Goal: Feedback & Contribution: Leave review/rating

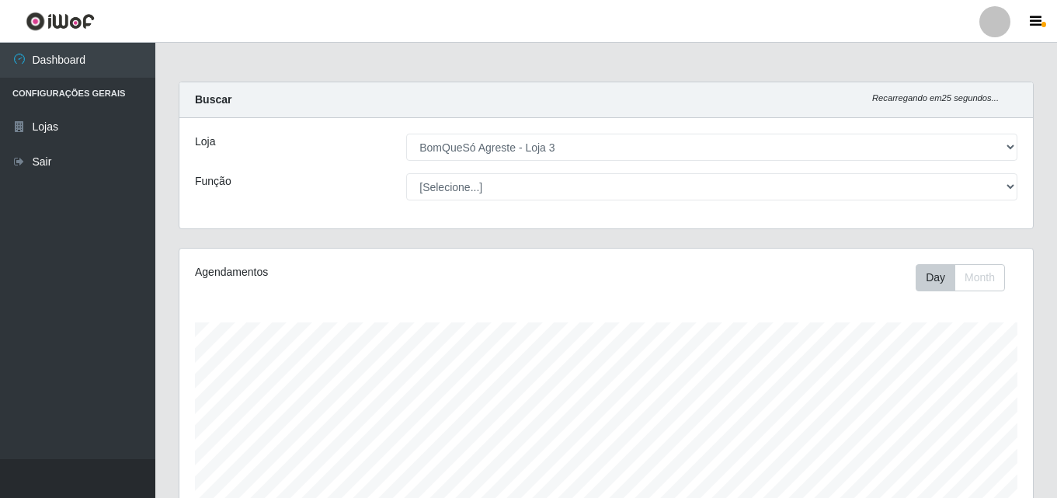
select select "215"
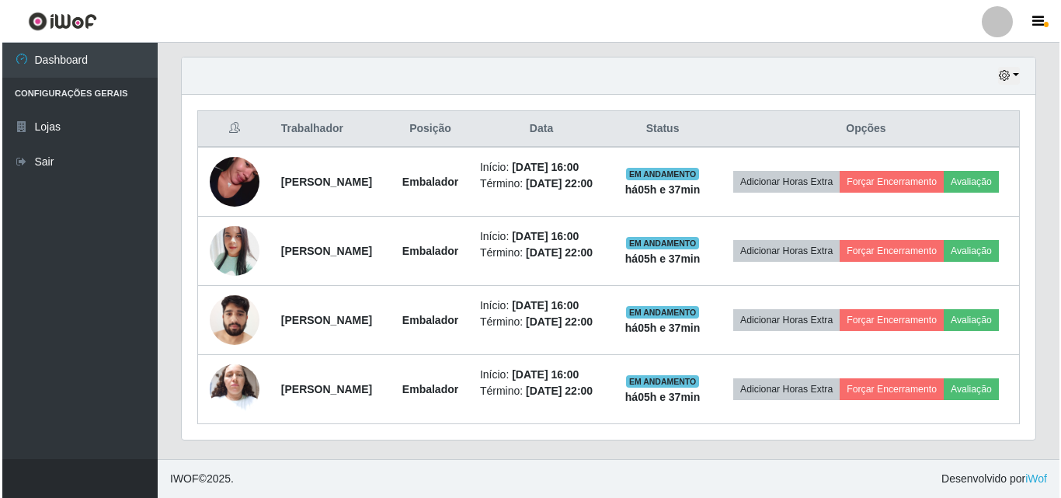
scroll to position [322, 853]
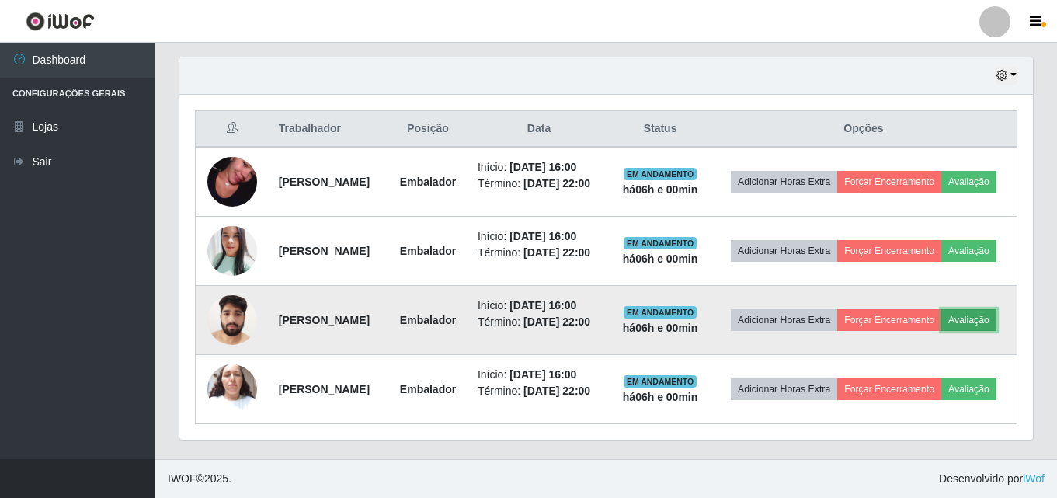
click at [941, 321] on button "Avaliação" at bounding box center [968, 320] width 55 height 22
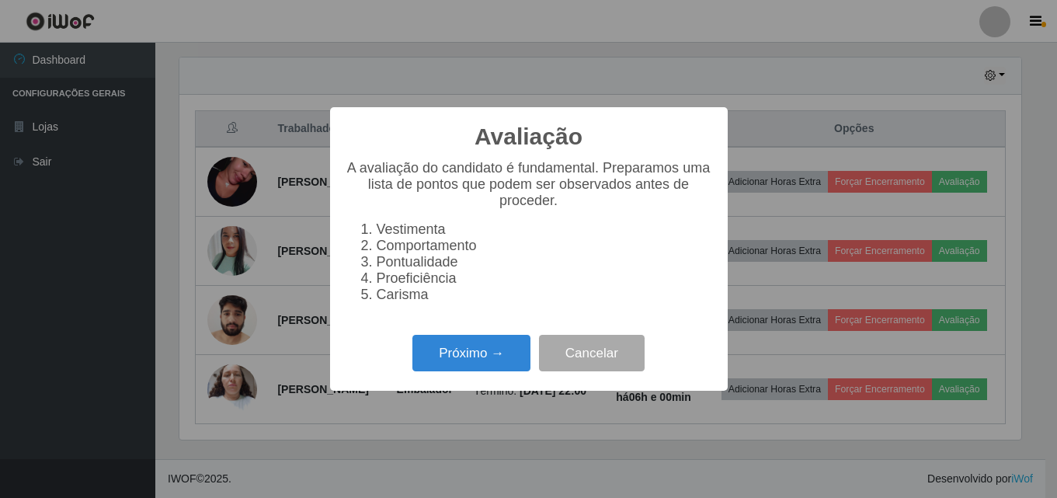
click at [866, 311] on div "Avaliação × A avaliação do candidato é fundamental. Preparamos uma lista de pon…" at bounding box center [528, 249] width 1057 height 498
click at [495, 363] on button "Próximo →" at bounding box center [474, 353] width 118 height 36
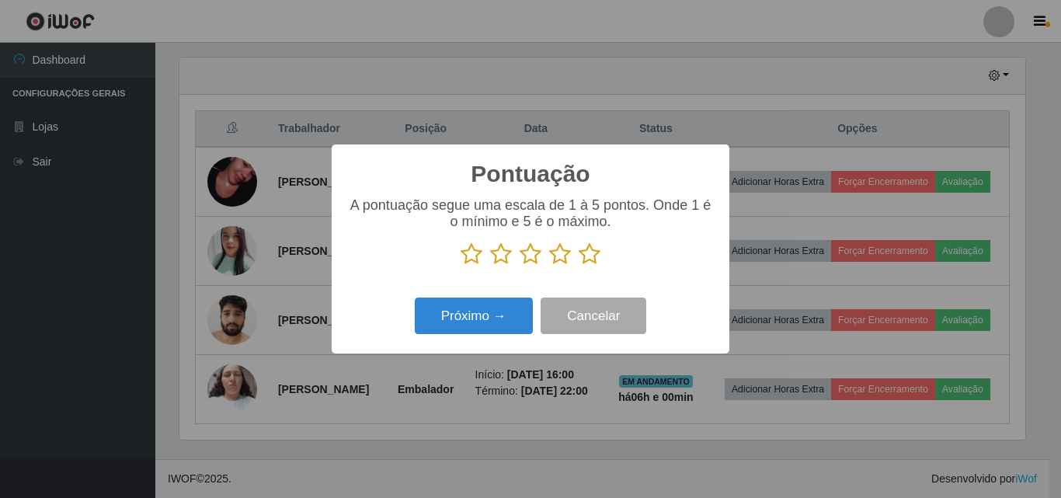
scroll to position [776112, 775589]
click at [585, 257] on icon at bounding box center [589, 253] width 22 height 23
click at [578, 266] on input "radio" at bounding box center [578, 266] width 0 height 0
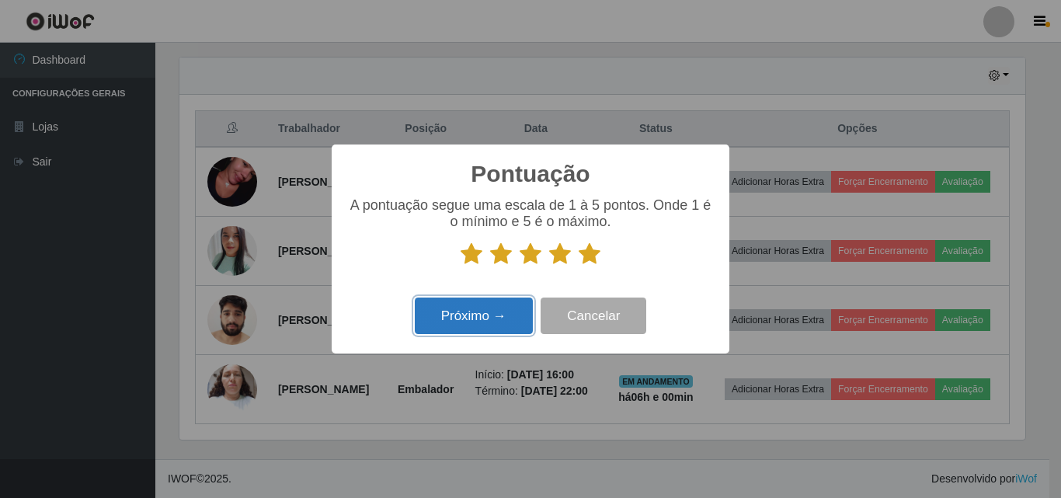
click at [514, 308] on button "Próximo →" at bounding box center [474, 315] width 118 height 36
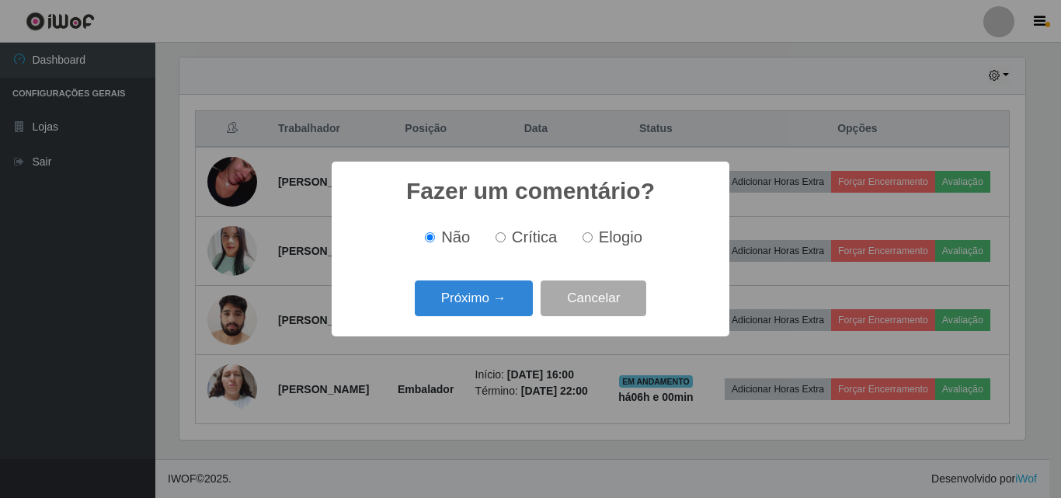
click at [603, 241] on span "Elogio" at bounding box center [620, 236] width 43 height 17
click at [592, 241] on input "Elogio" at bounding box center [587, 237] width 10 height 10
radio input "true"
click at [498, 316] on button "Próximo →" at bounding box center [474, 298] width 118 height 36
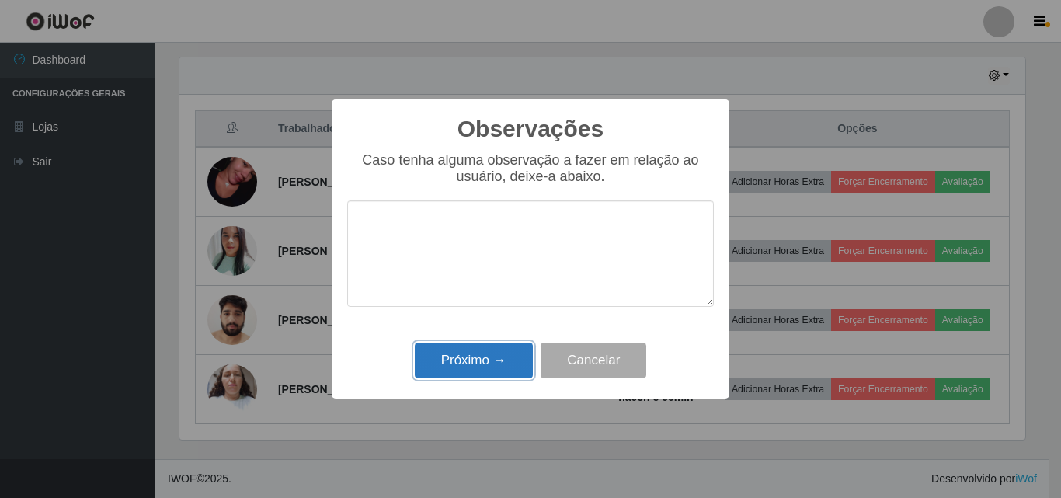
click at [495, 366] on button "Próximo →" at bounding box center [474, 360] width 118 height 36
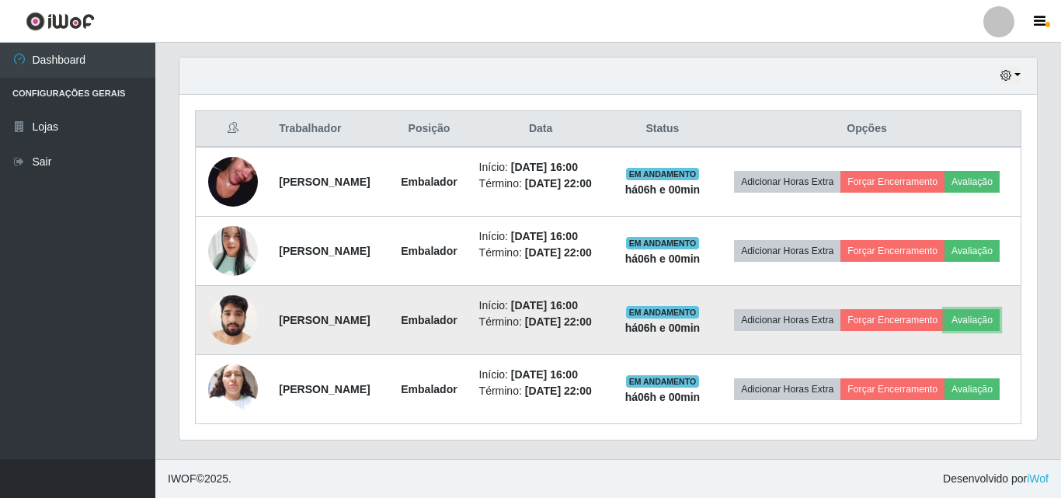
scroll to position [322, 853]
click at [941, 309] on button "Forçar Encerramento" at bounding box center [889, 320] width 104 height 22
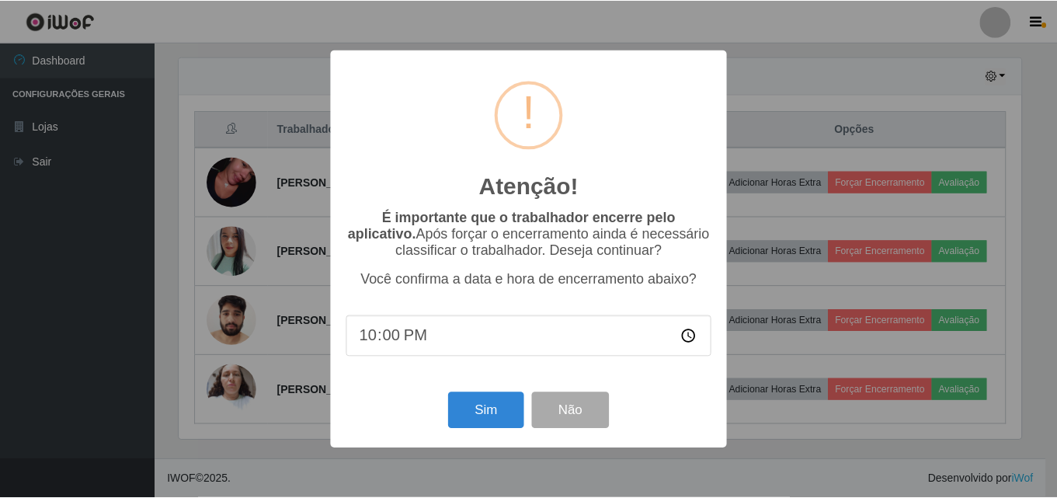
scroll to position [322, 846]
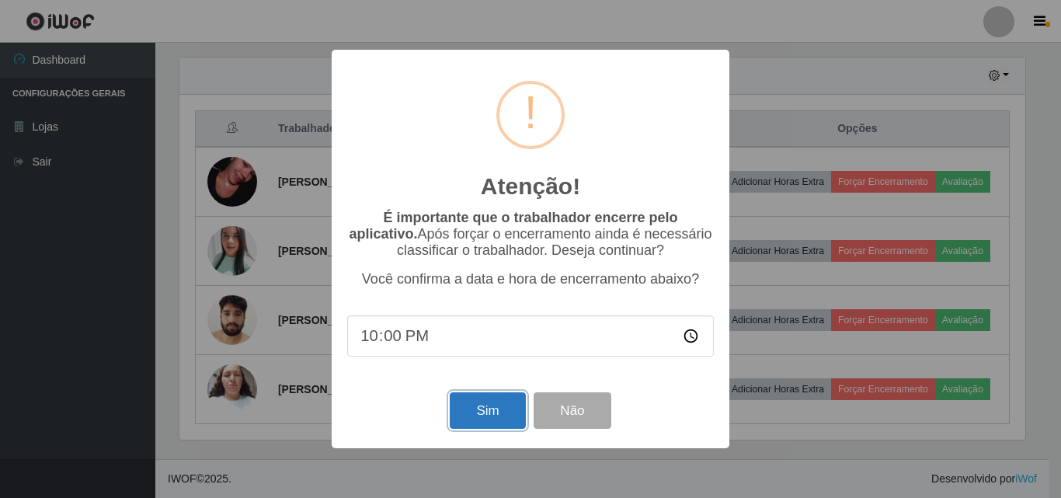
click at [502, 418] on button "Sim" at bounding box center [487, 410] width 75 height 36
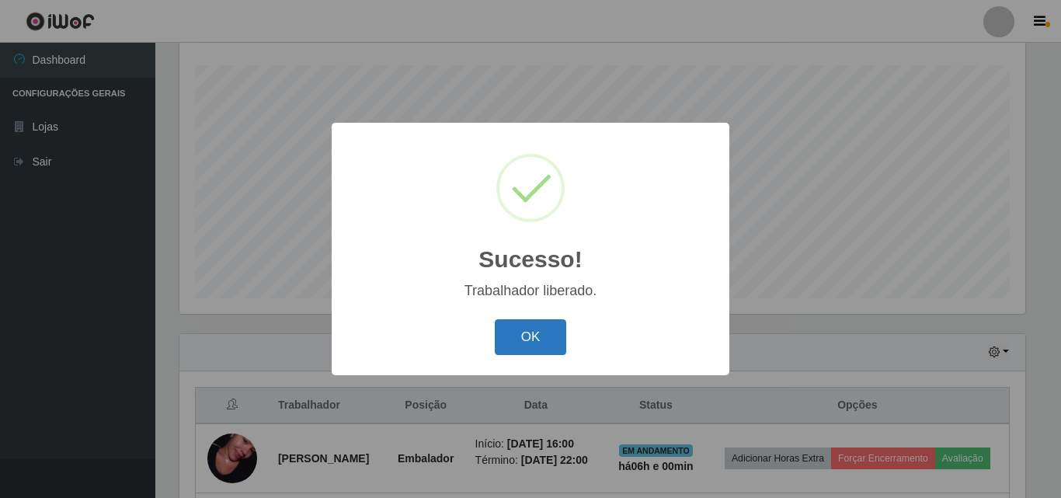
click at [551, 338] on button "OK" at bounding box center [531, 337] width 72 height 36
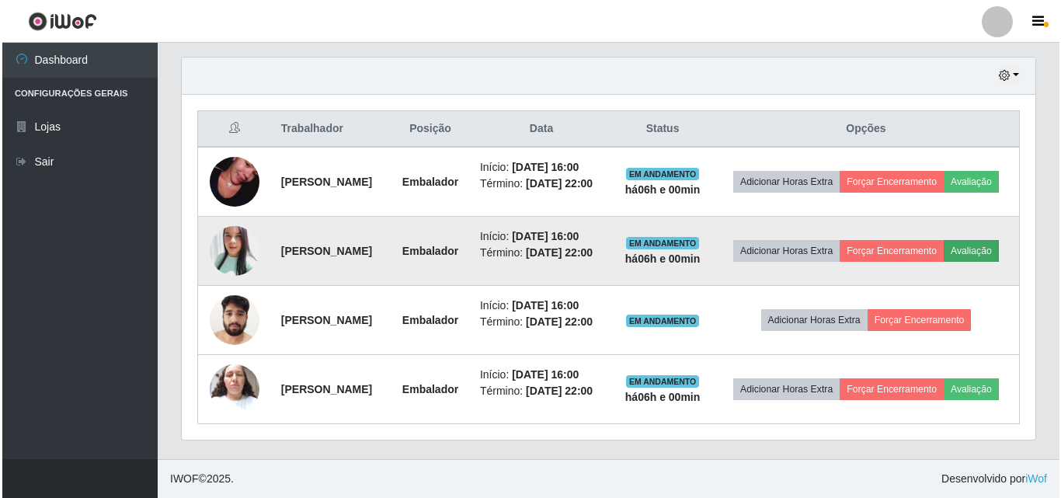
scroll to position [580, 0]
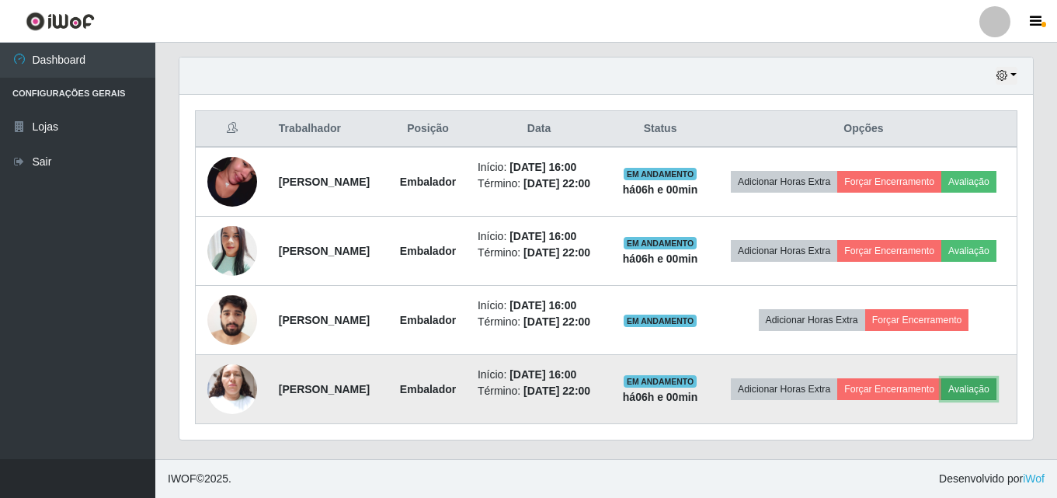
click at [941, 396] on button "Avaliação" at bounding box center [968, 389] width 55 height 22
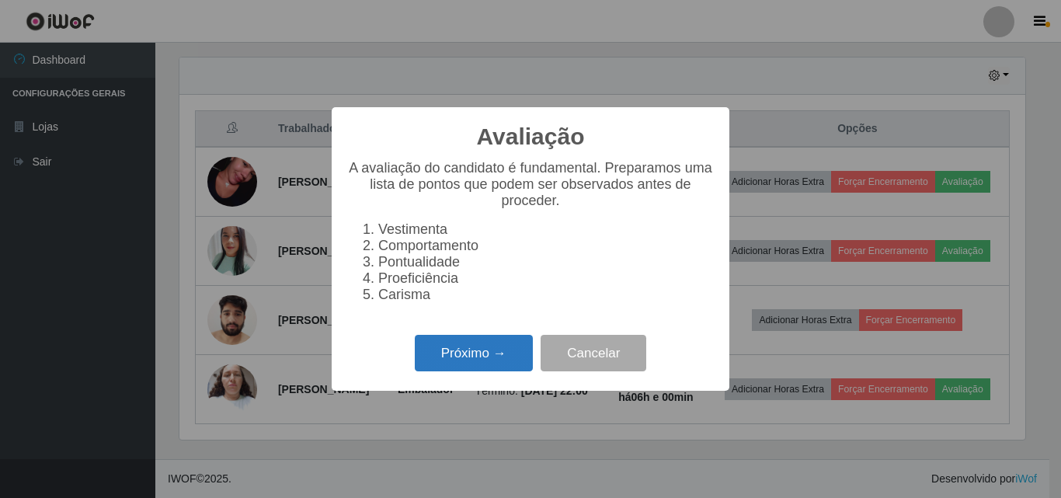
click at [518, 351] on button "Próximo →" at bounding box center [474, 353] width 118 height 36
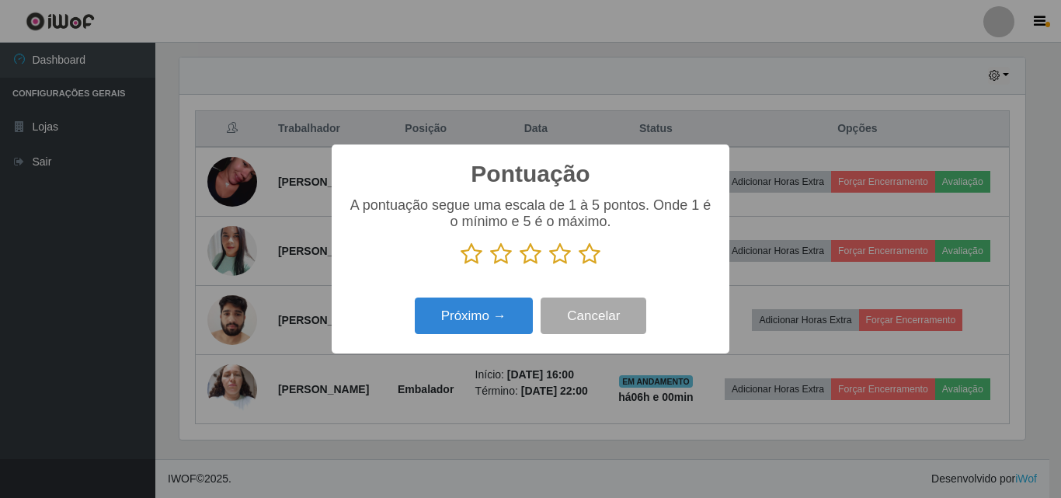
click at [595, 260] on icon at bounding box center [589, 253] width 22 height 23
click at [578, 266] on input "radio" at bounding box center [578, 266] width 0 height 0
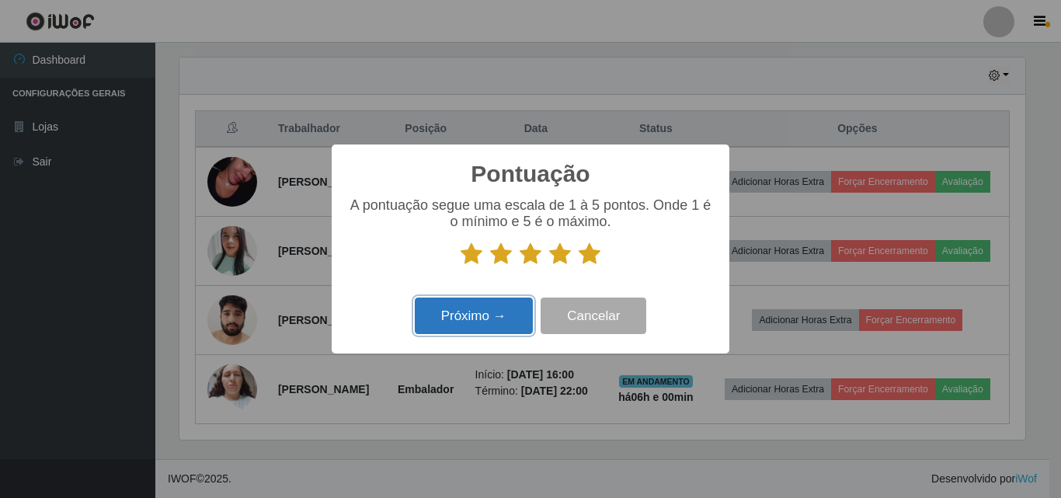
click at [478, 314] on button "Próximo →" at bounding box center [474, 315] width 118 height 36
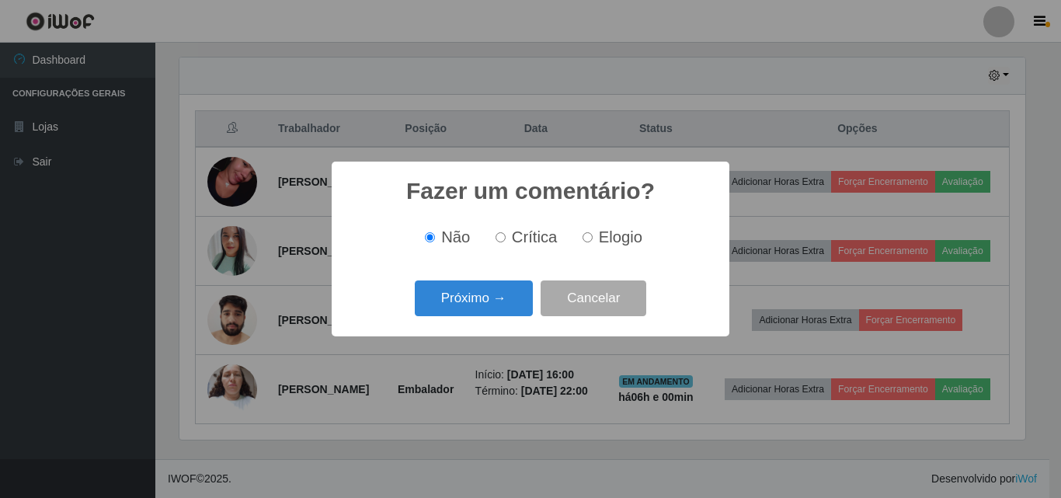
click at [616, 245] on span "Elogio" at bounding box center [620, 236] width 43 height 17
click at [592, 242] on input "Elogio" at bounding box center [587, 237] width 10 height 10
radio input "true"
click at [521, 294] on button "Próximo →" at bounding box center [474, 298] width 118 height 36
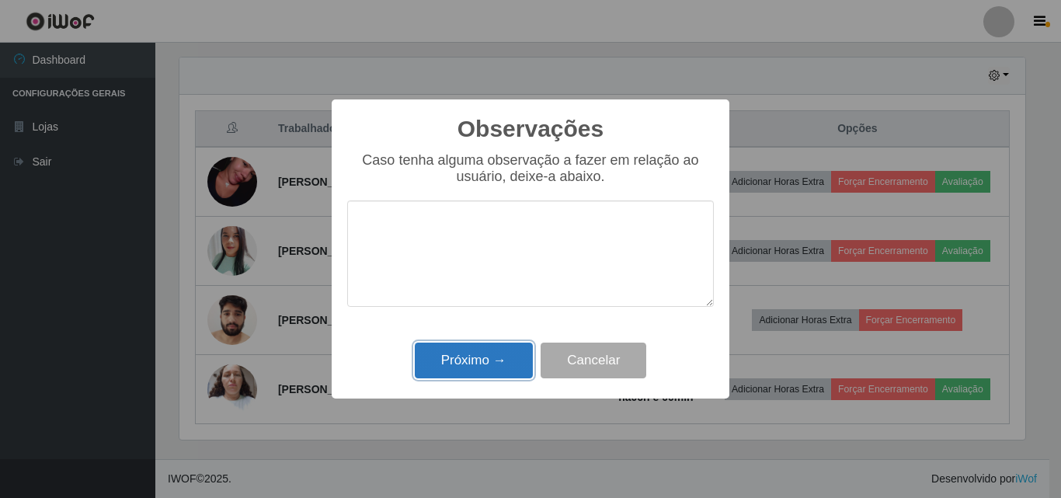
click at [486, 363] on button "Próximo →" at bounding box center [474, 360] width 118 height 36
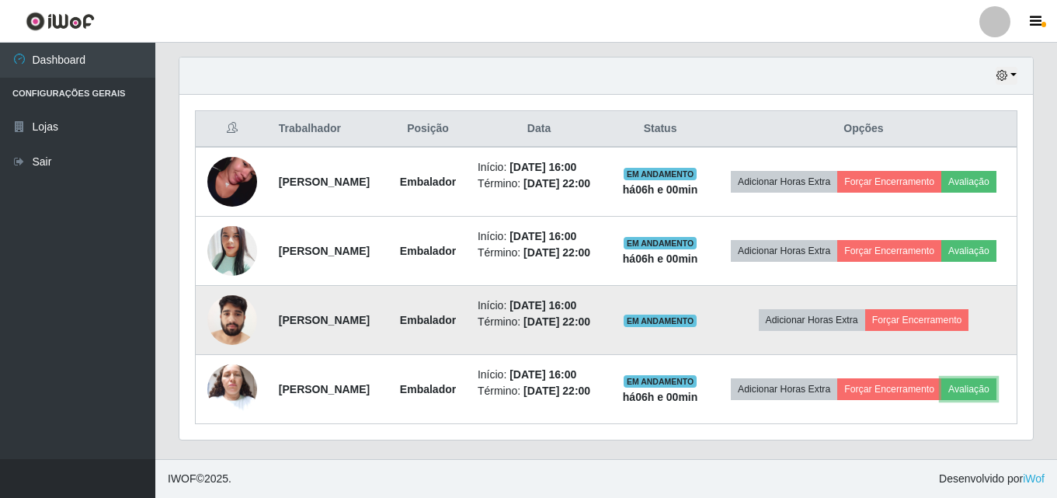
scroll to position [322, 853]
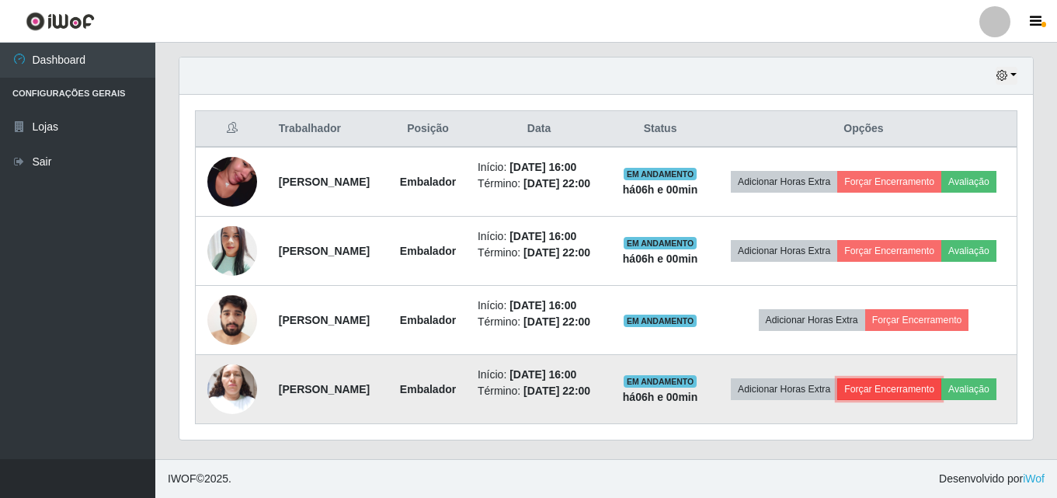
click at [918, 378] on button "Forçar Encerramento" at bounding box center [889, 389] width 104 height 22
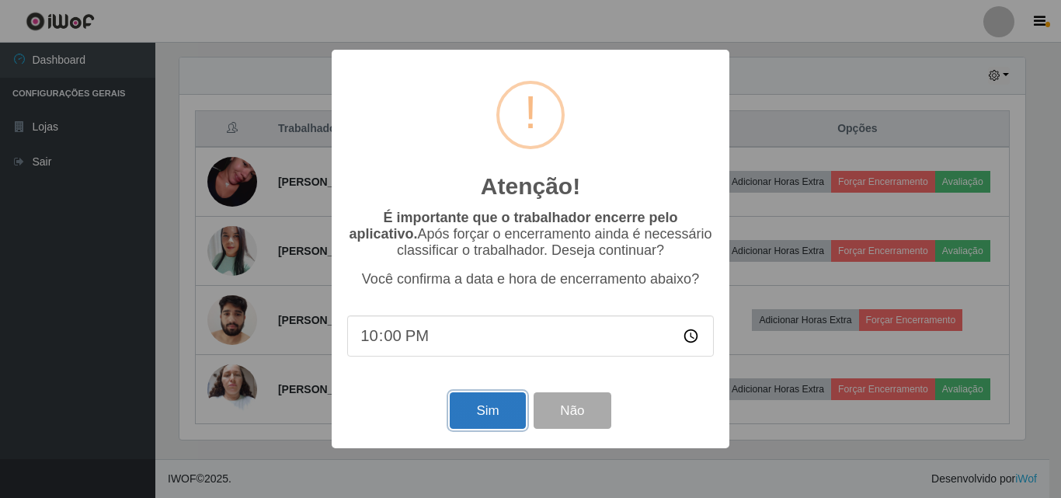
click at [493, 412] on button "Sim" at bounding box center [487, 410] width 75 height 36
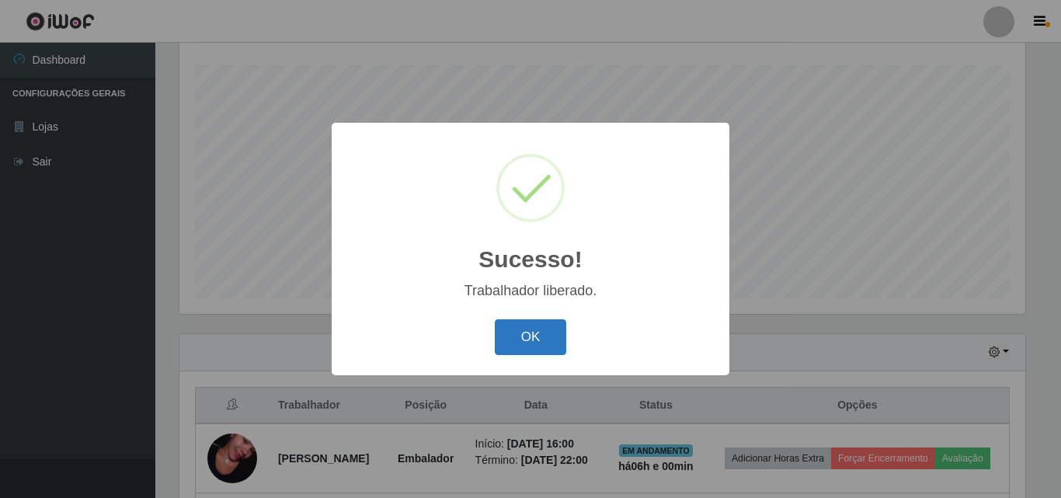
click at [549, 335] on button "OK" at bounding box center [531, 337] width 72 height 36
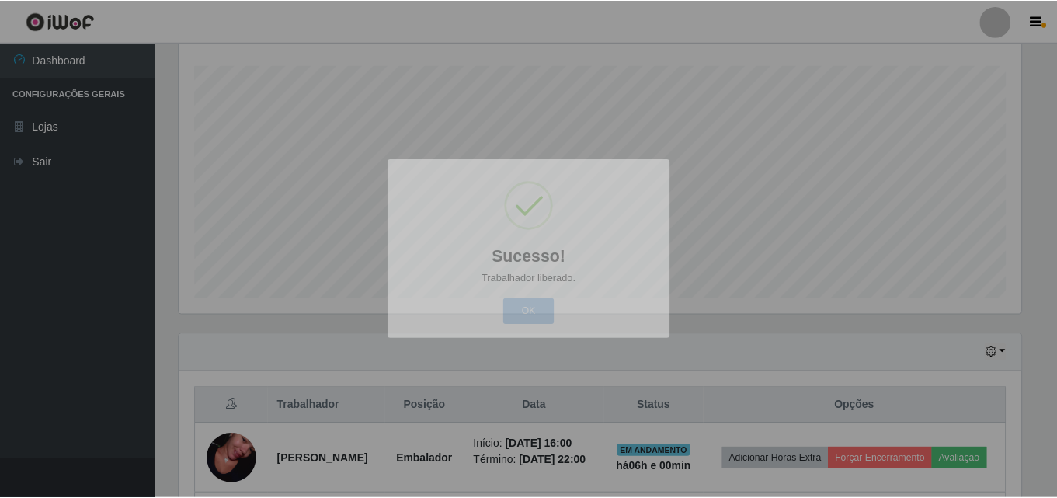
scroll to position [0, 0]
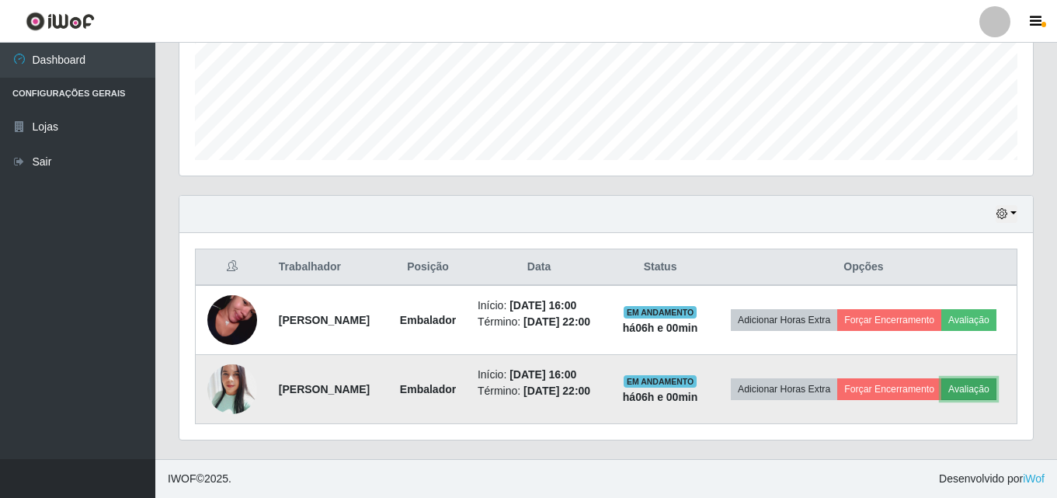
click at [941, 395] on button "Avaliação" at bounding box center [968, 389] width 55 height 22
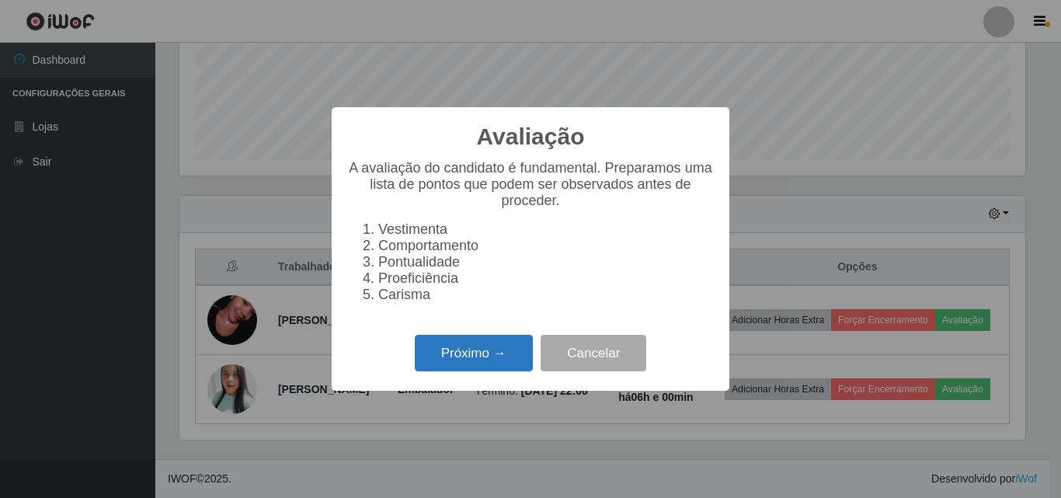
click at [469, 361] on button "Próximo →" at bounding box center [474, 353] width 118 height 36
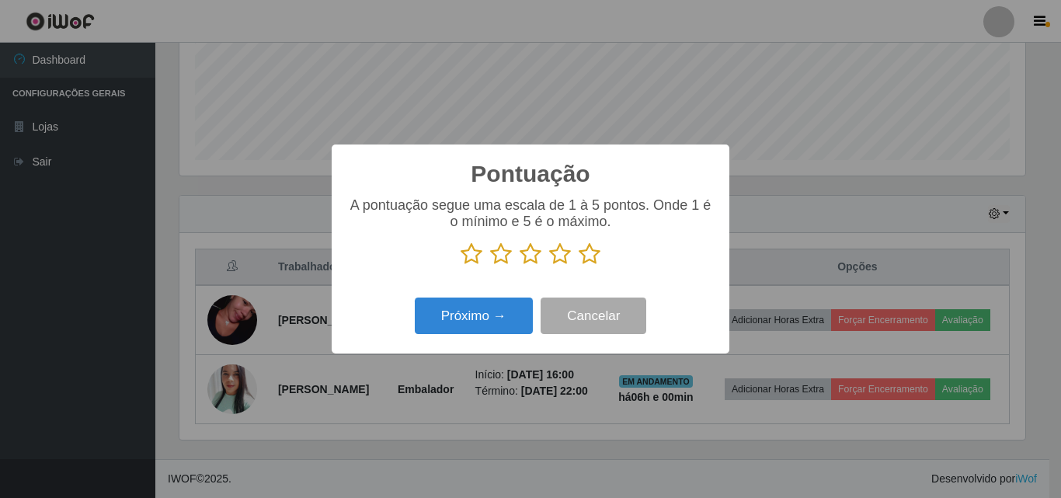
click at [576, 252] on p at bounding box center [530, 253] width 366 height 23
click at [589, 254] on icon at bounding box center [589, 253] width 22 height 23
click at [578, 266] on input "radio" at bounding box center [578, 266] width 0 height 0
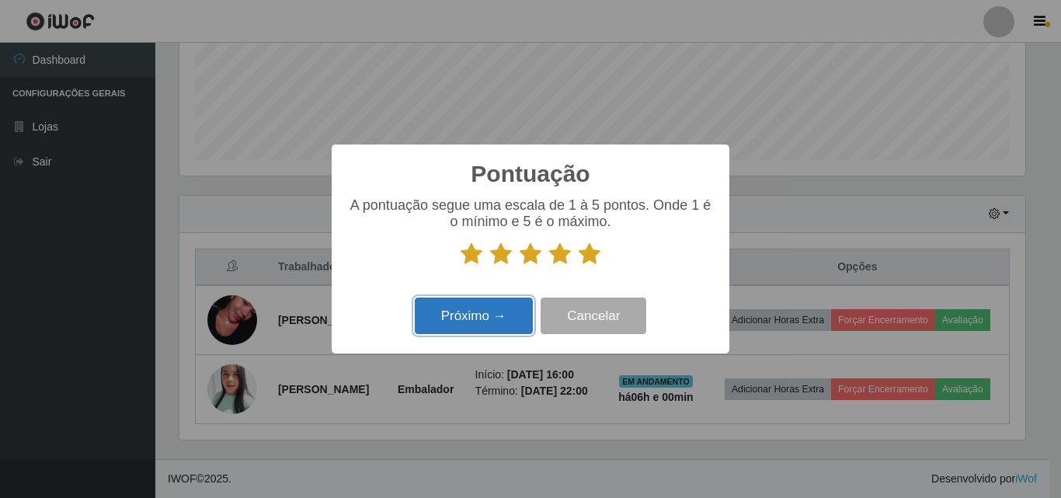
click at [505, 311] on button "Próximo →" at bounding box center [474, 315] width 118 height 36
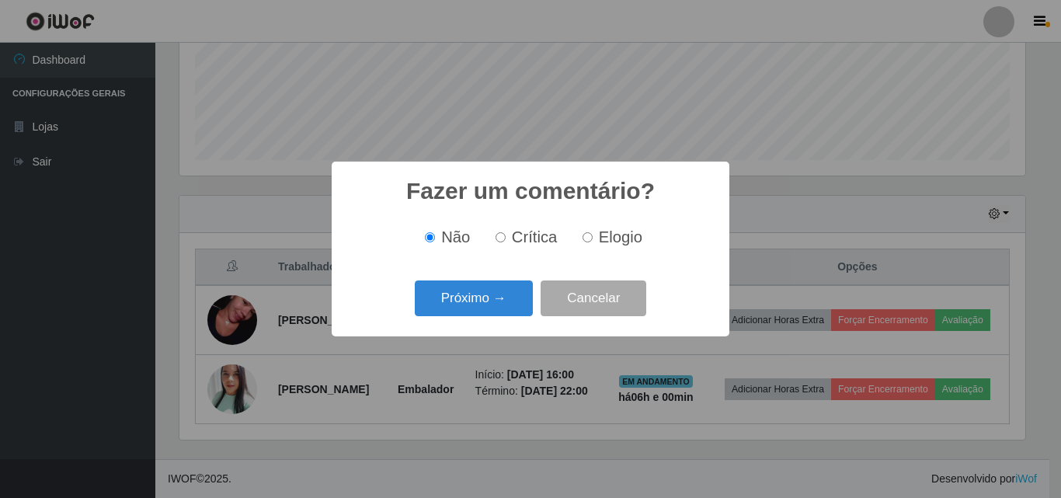
click at [620, 230] on span "Elogio" at bounding box center [620, 236] width 43 height 17
click at [592, 232] on input "Elogio" at bounding box center [587, 237] width 10 height 10
radio input "true"
click at [521, 300] on button "Próximo →" at bounding box center [474, 298] width 118 height 36
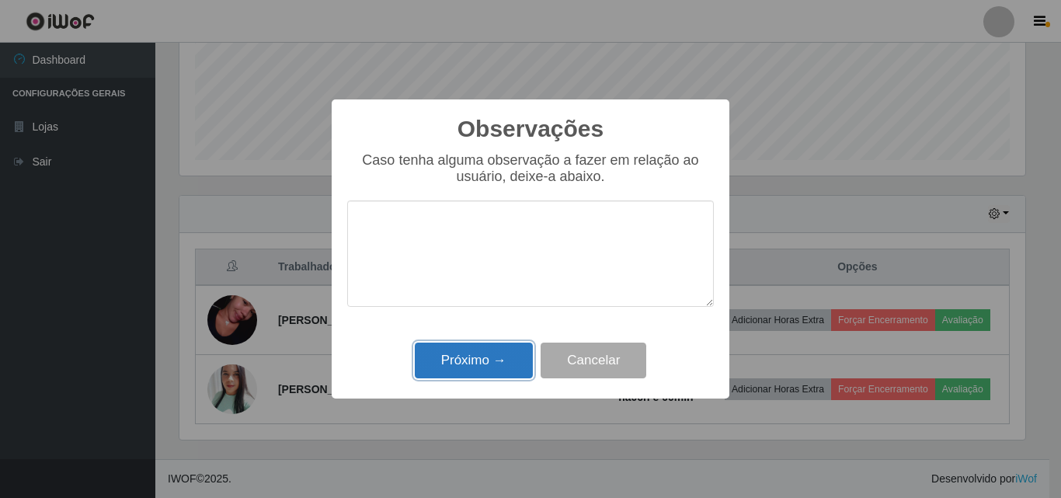
click at [512, 360] on button "Próximo →" at bounding box center [474, 360] width 118 height 36
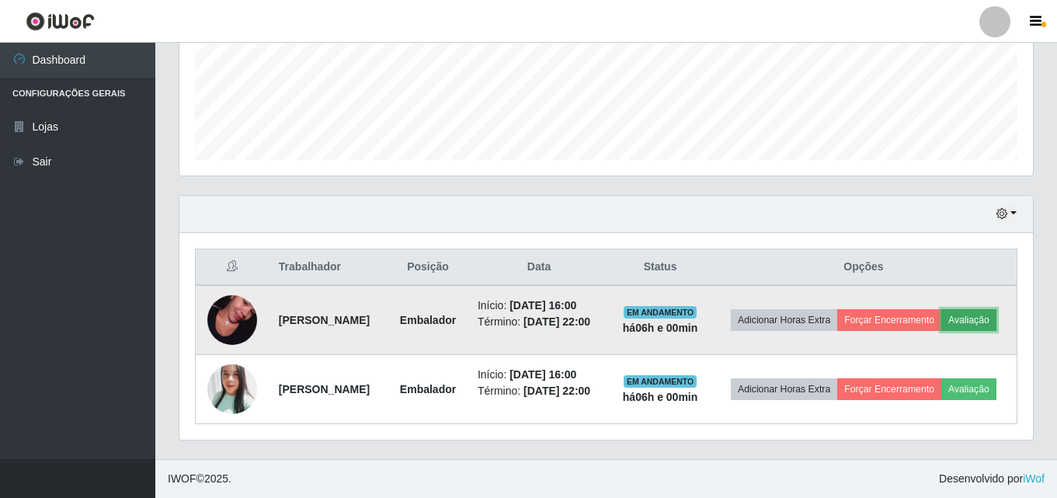
click at [941, 320] on button "Avaliação" at bounding box center [968, 320] width 55 height 22
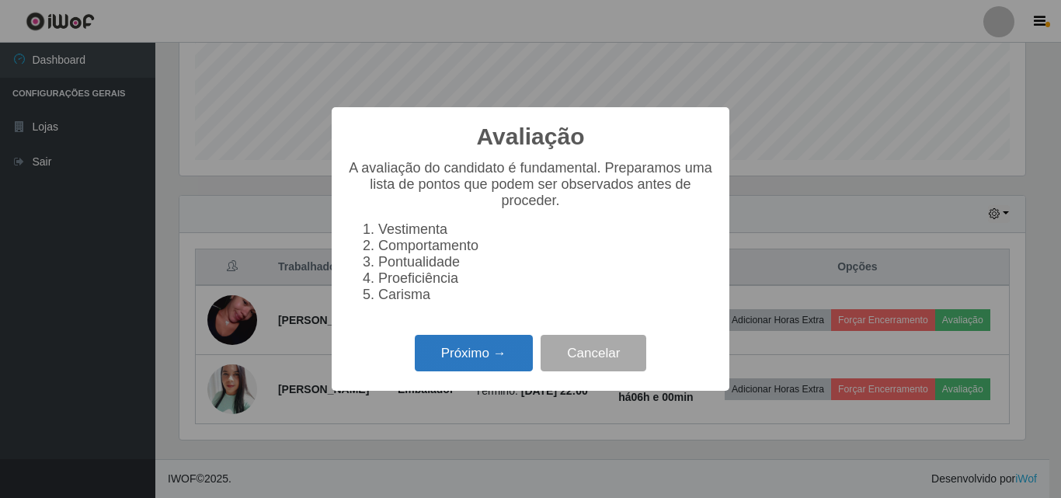
click at [492, 357] on button "Próximo →" at bounding box center [474, 353] width 118 height 36
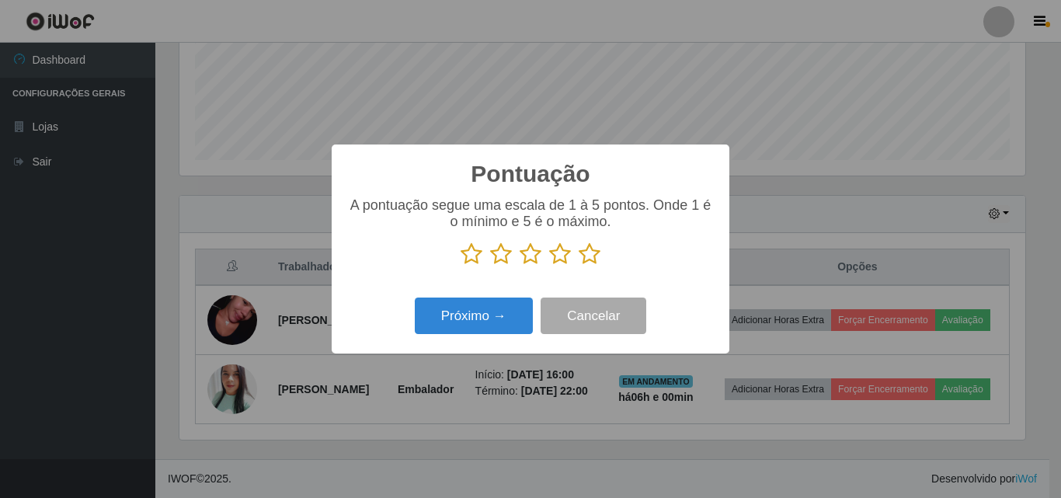
click at [594, 258] on icon at bounding box center [589, 253] width 22 height 23
click at [578, 266] on input "radio" at bounding box center [578, 266] width 0 height 0
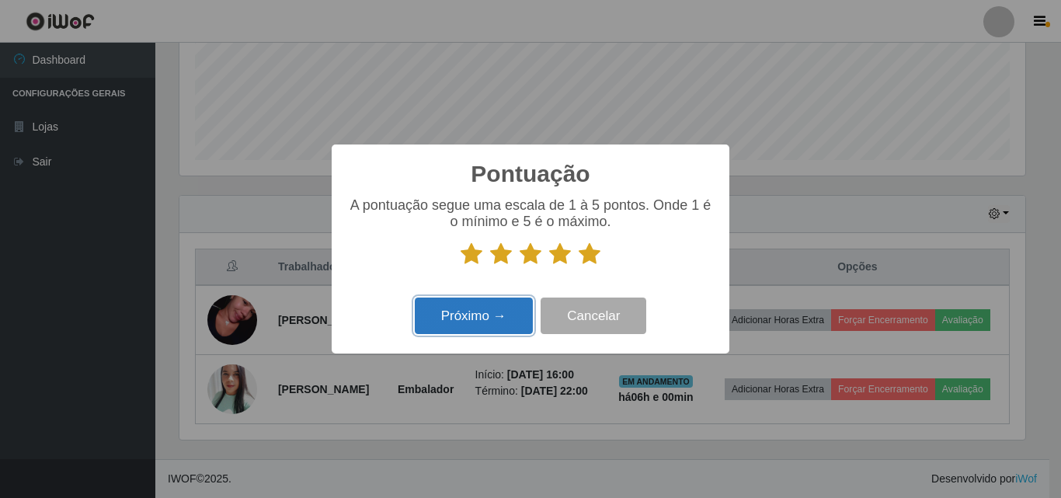
click at [485, 313] on button "Próximo →" at bounding box center [474, 315] width 118 height 36
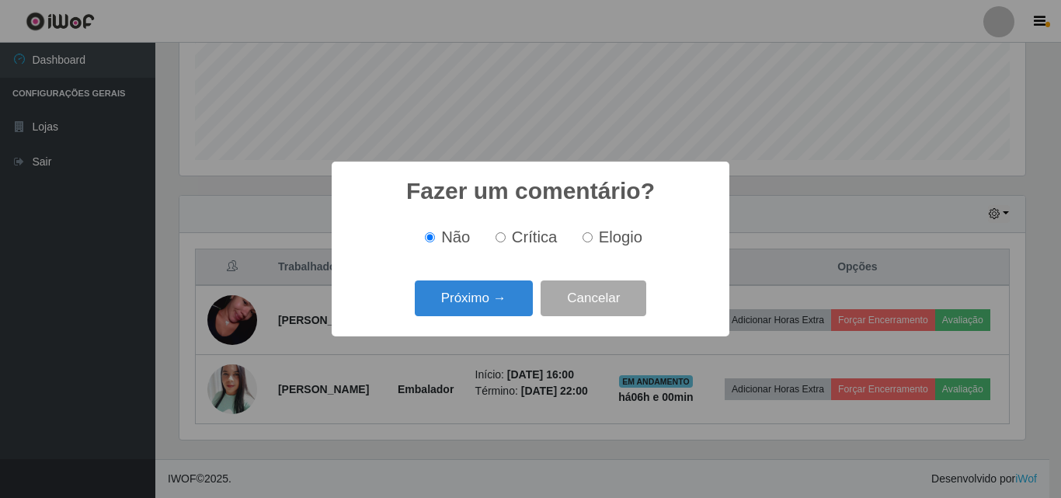
click at [599, 234] on span "Elogio" at bounding box center [620, 236] width 43 height 17
click at [592, 234] on input "Elogio" at bounding box center [587, 237] width 10 height 10
radio input "true"
click at [501, 309] on button "Próximo →" at bounding box center [474, 298] width 118 height 36
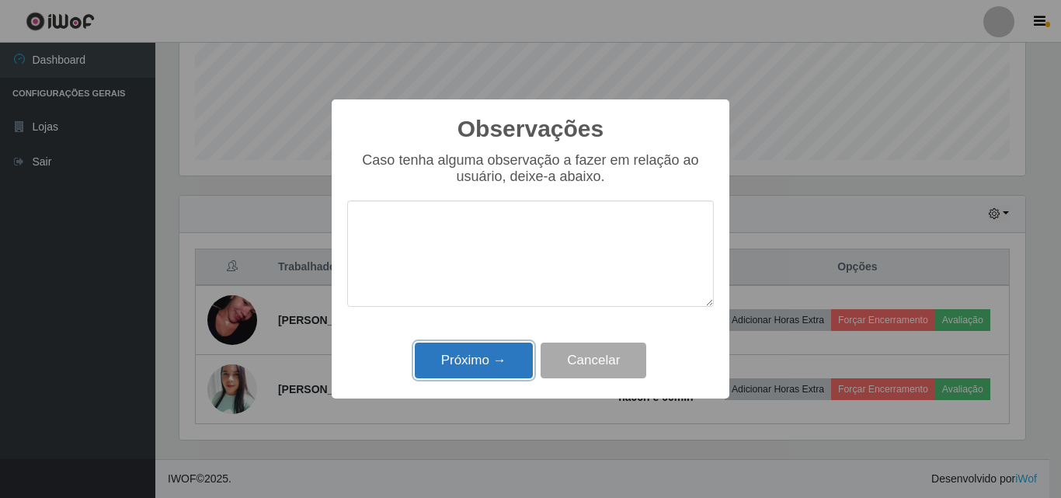
click at [489, 347] on button "Próximo →" at bounding box center [474, 360] width 118 height 36
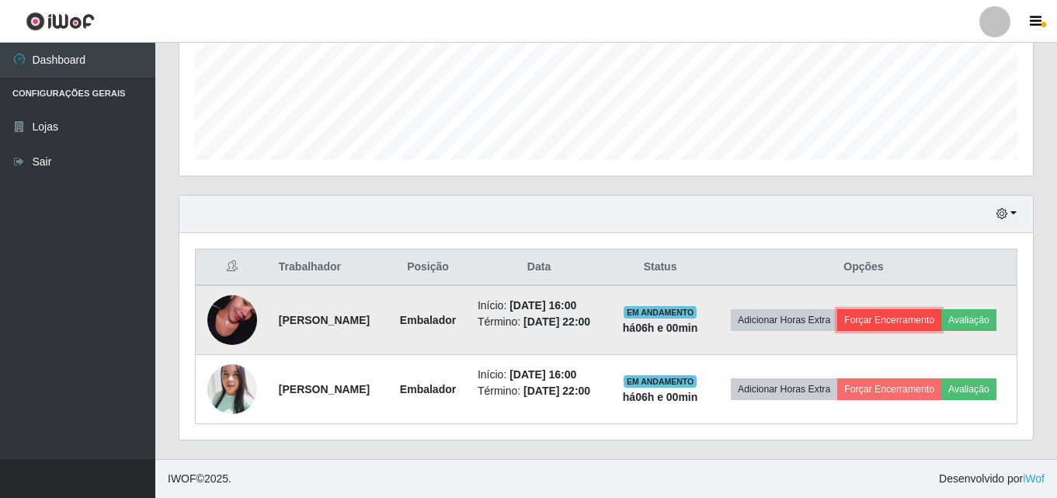
click at [937, 309] on button "Forçar Encerramento" at bounding box center [889, 320] width 104 height 22
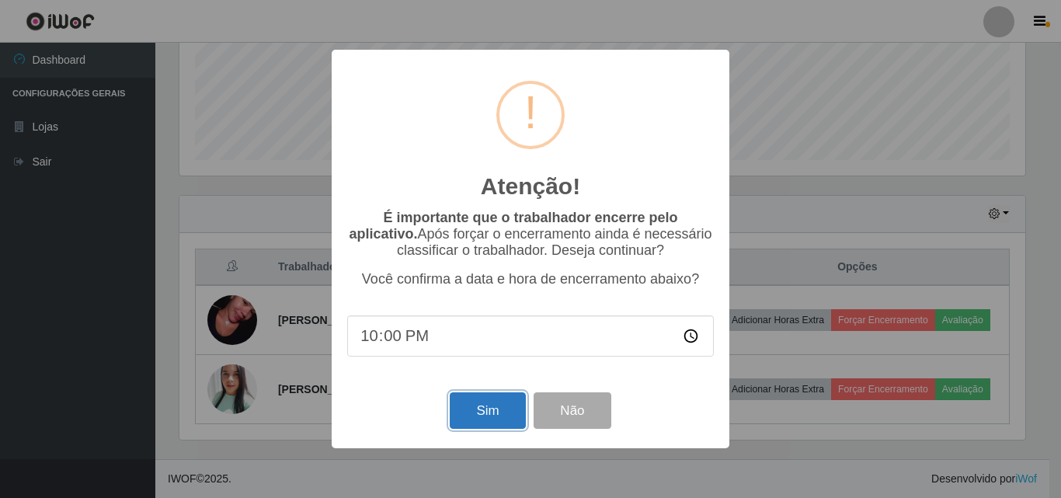
click at [505, 411] on button "Sim" at bounding box center [487, 410] width 75 height 36
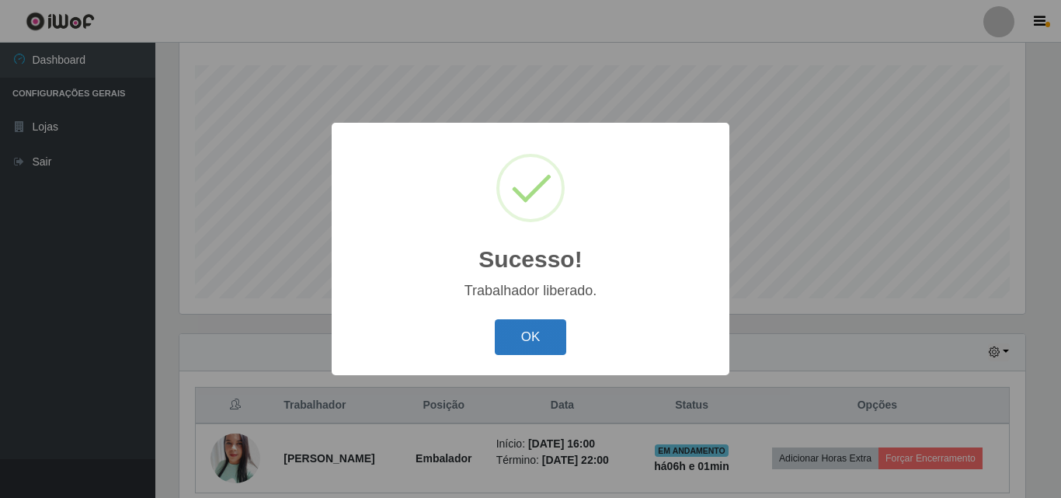
click at [548, 342] on button "OK" at bounding box center [531, 337] width 72 height 36
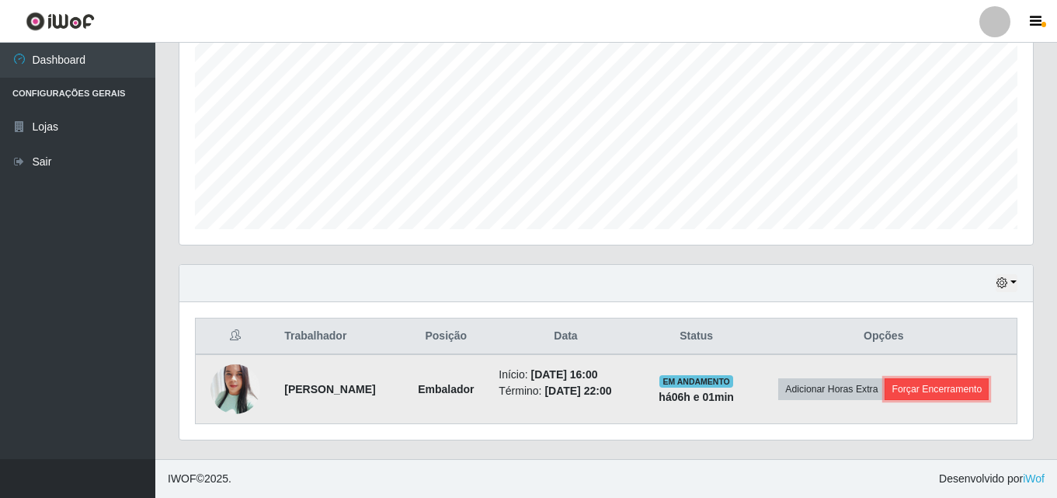
click at [952, 391] on button "Forçar Encerramento" at bounding box center [936, 389] width 104 height 22
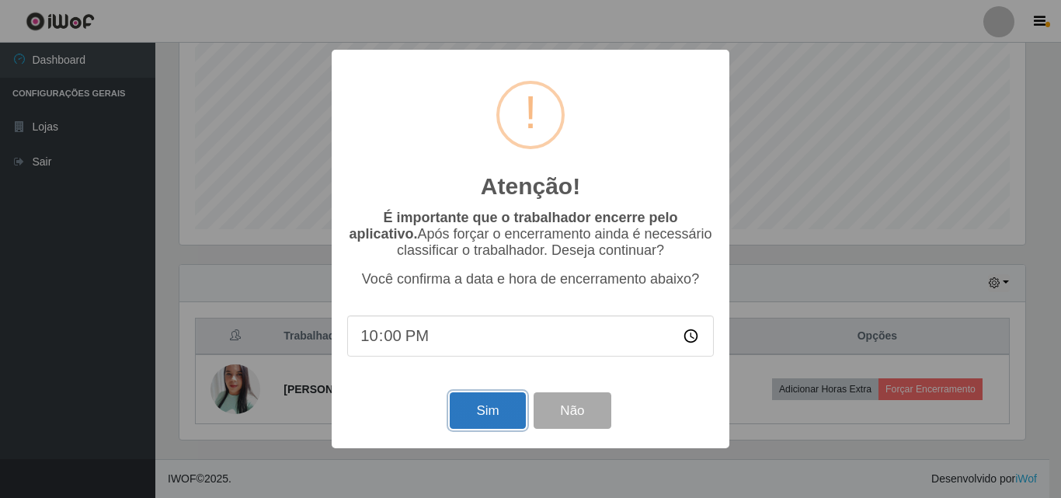
click at [516, 405] on button "Sim" at bounding box center [487, 410] width 75 height 36
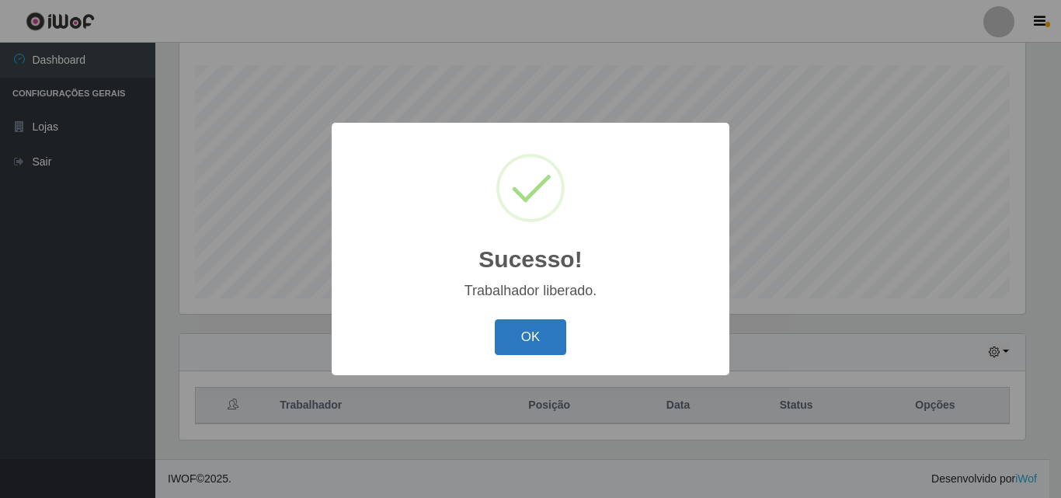
click at [545, 345] on button "OK" at bounding box center [531, 337] width 72 height 36
